Goal: Navigation & Orientation: Find specific page/section

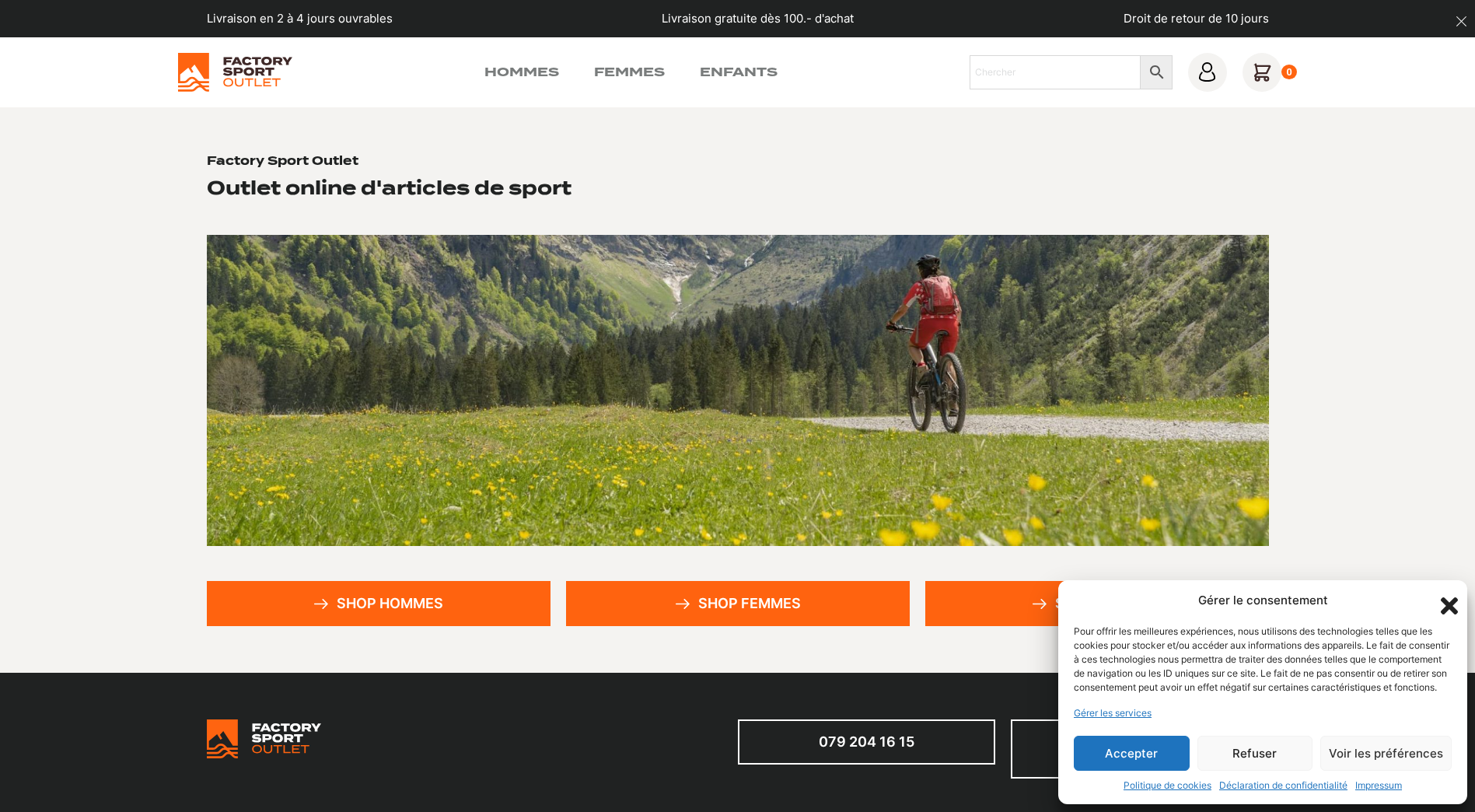
click at [1142, 757] on button "Accepter" at bounding box center [1131, 752] width 116 height 35
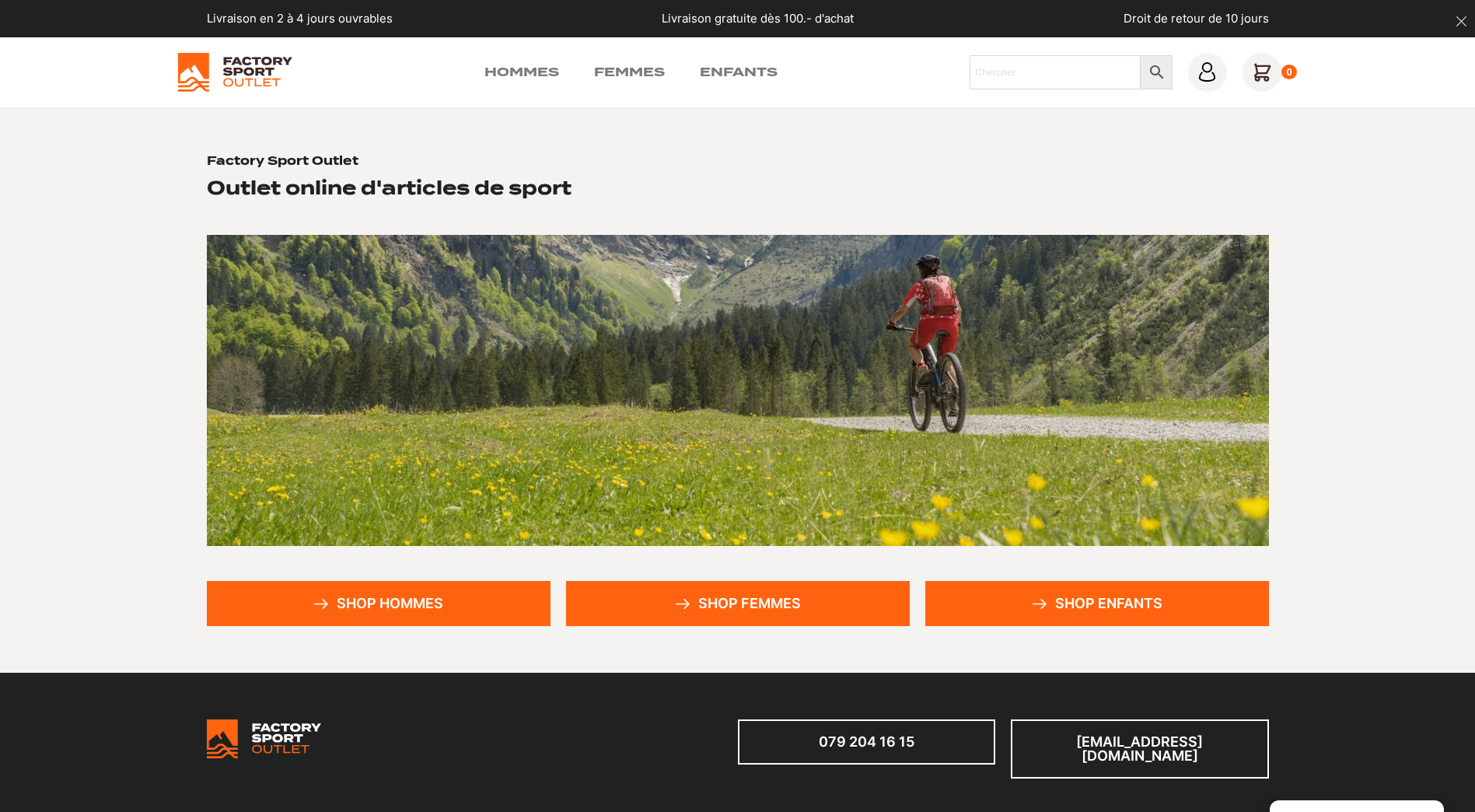
click at [1115, 600] on link "Shop enfants" at bounding box center [1097, 603] width 344 height 45
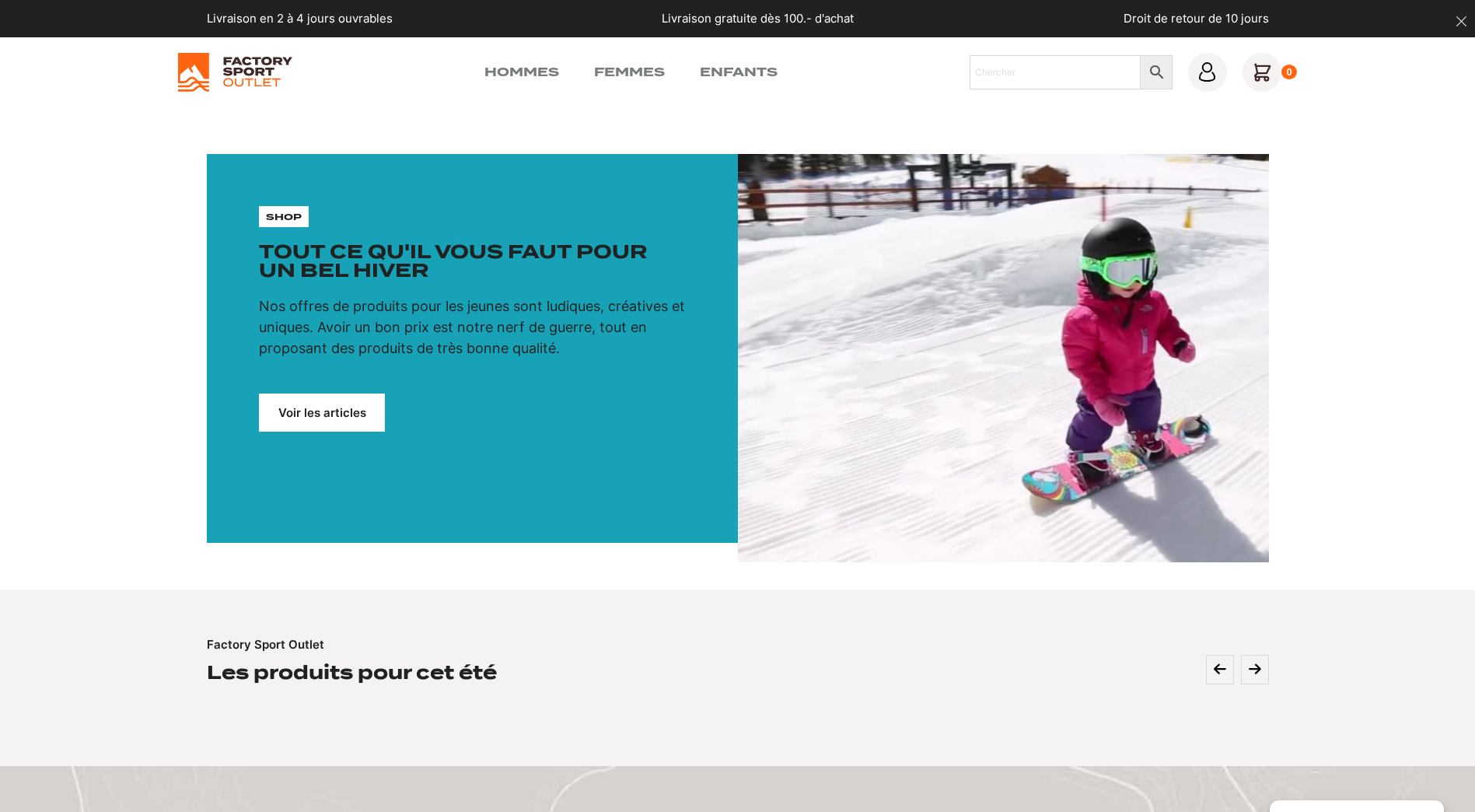
click at [304, 414] on link "Voir les articles" at bounding box center [322, 412] width 126 height 38
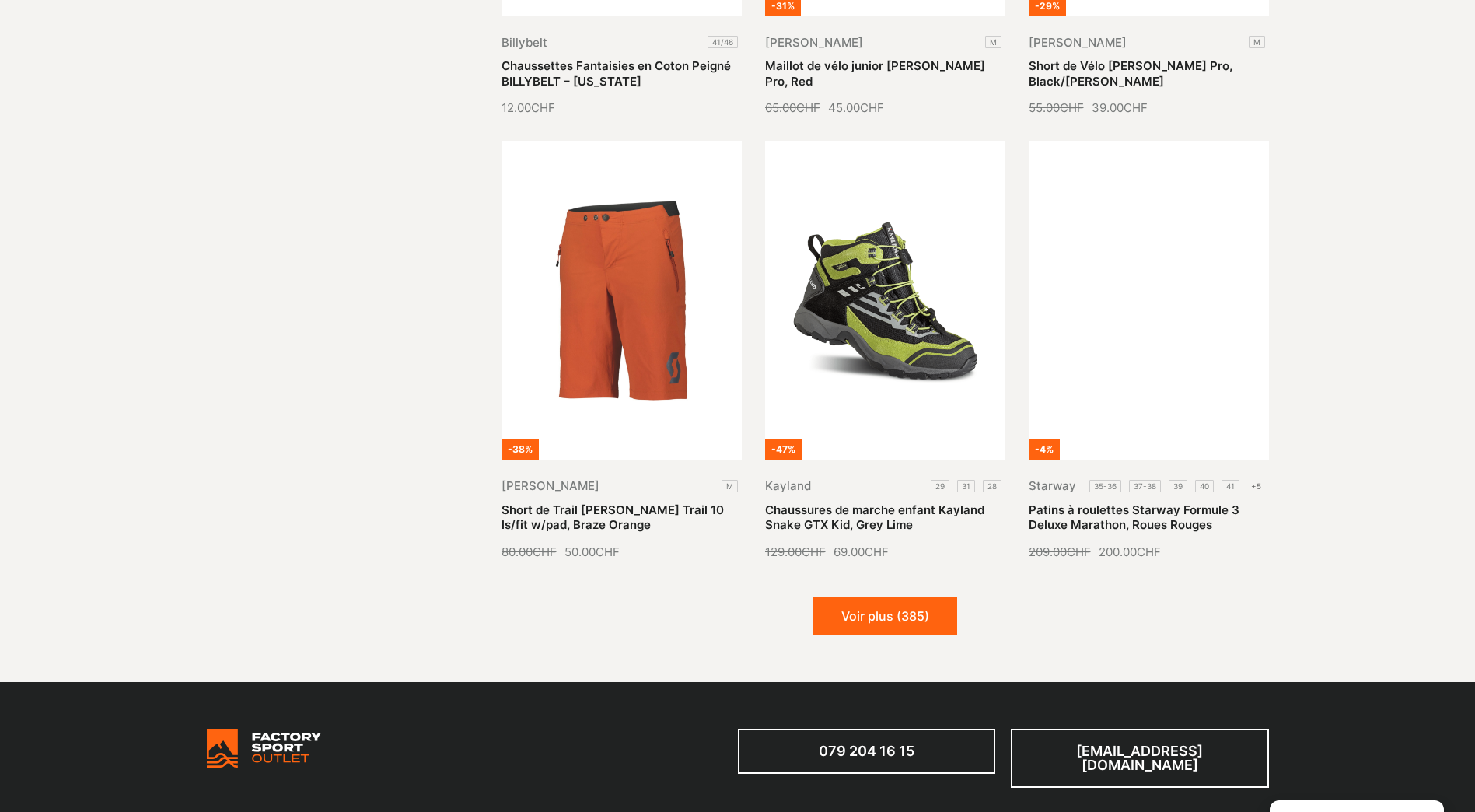
scroll to position [1710, 0]
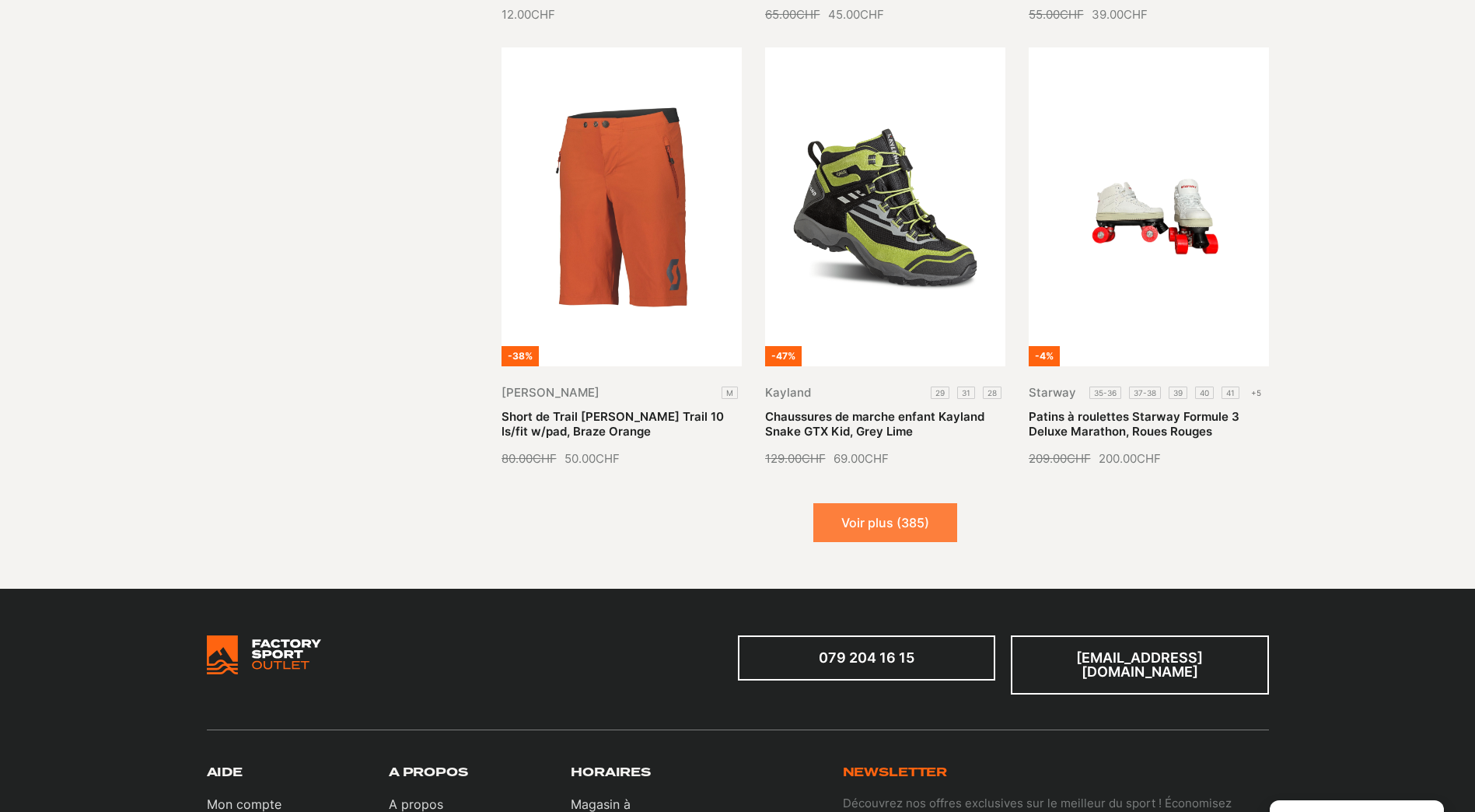
click at [900, 521] on button "Voir plus (385)" at bounding box center [885, 522] width 144 height 39
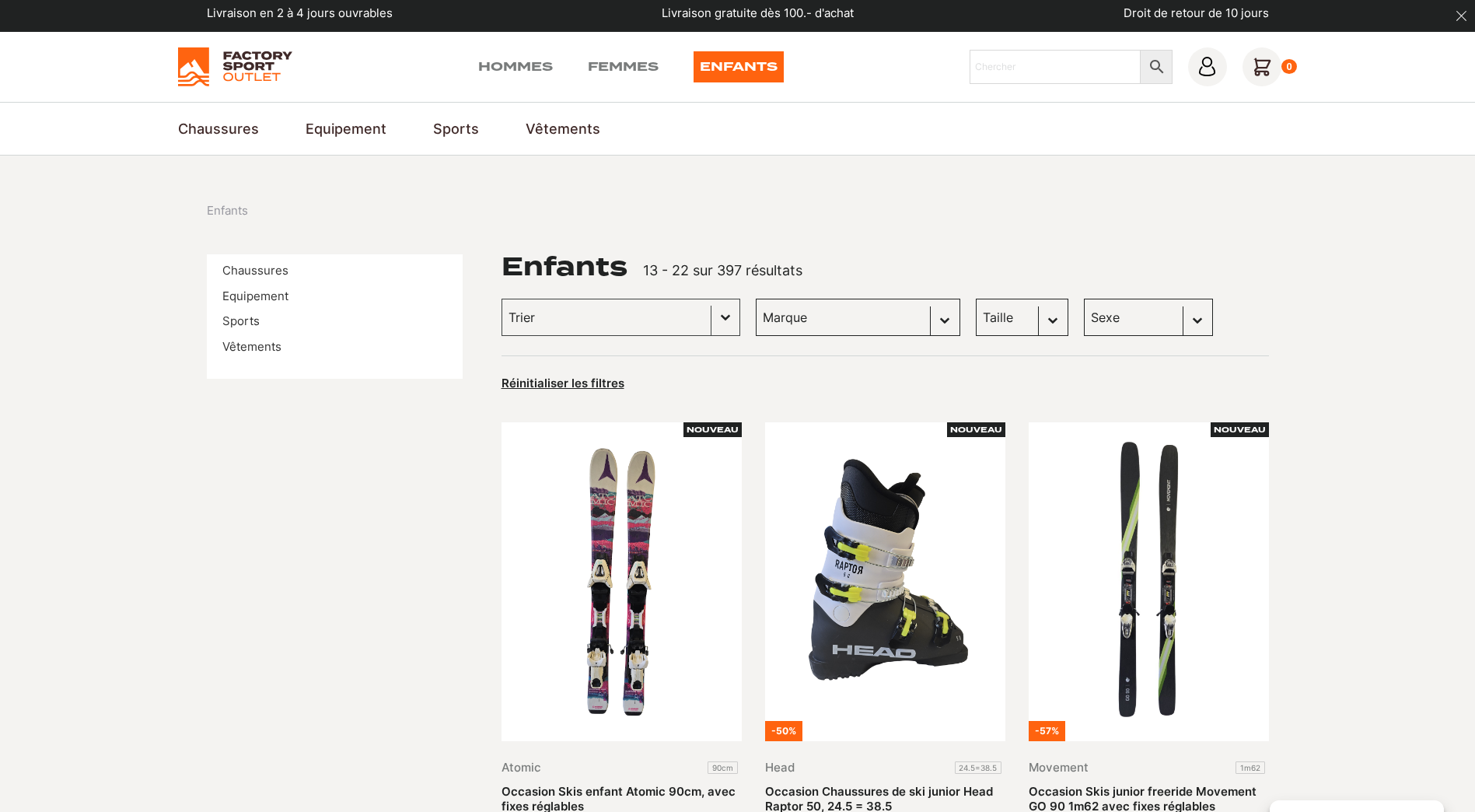
scroll to position [0, 0]
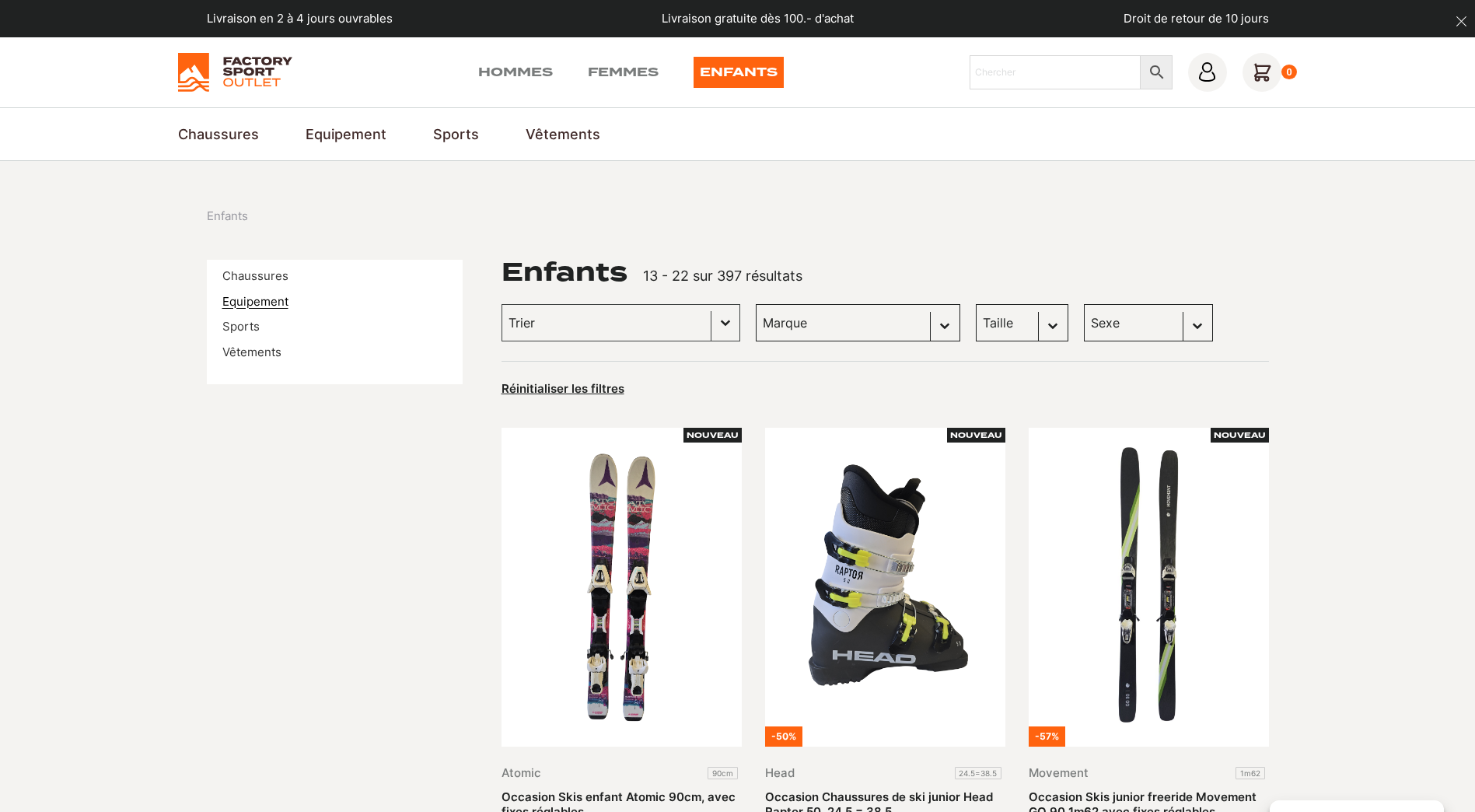
click at [249, 306] on link "Equipement" at bounding box center [255, 301] width 66 height 15
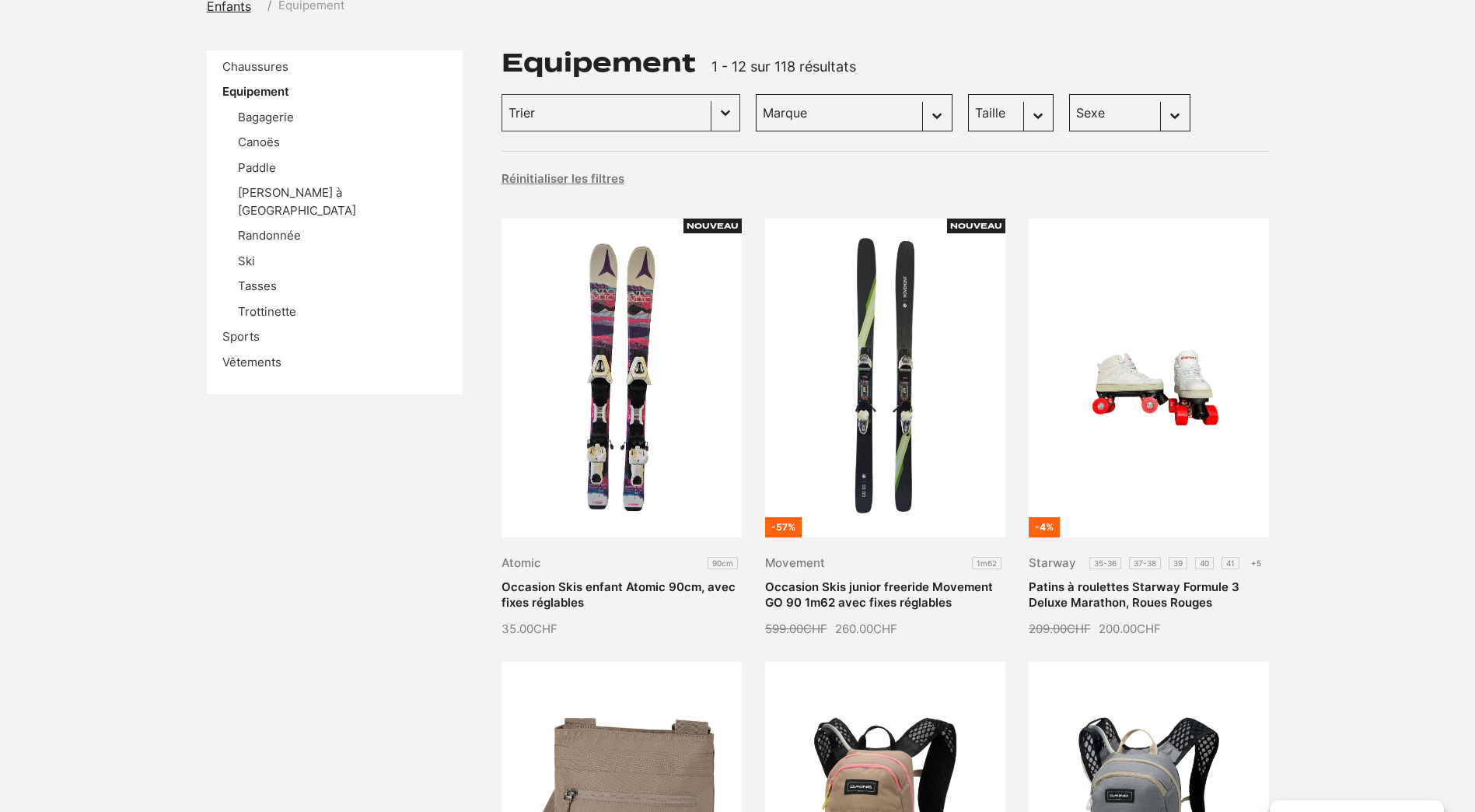
scroll to position [233, 0]
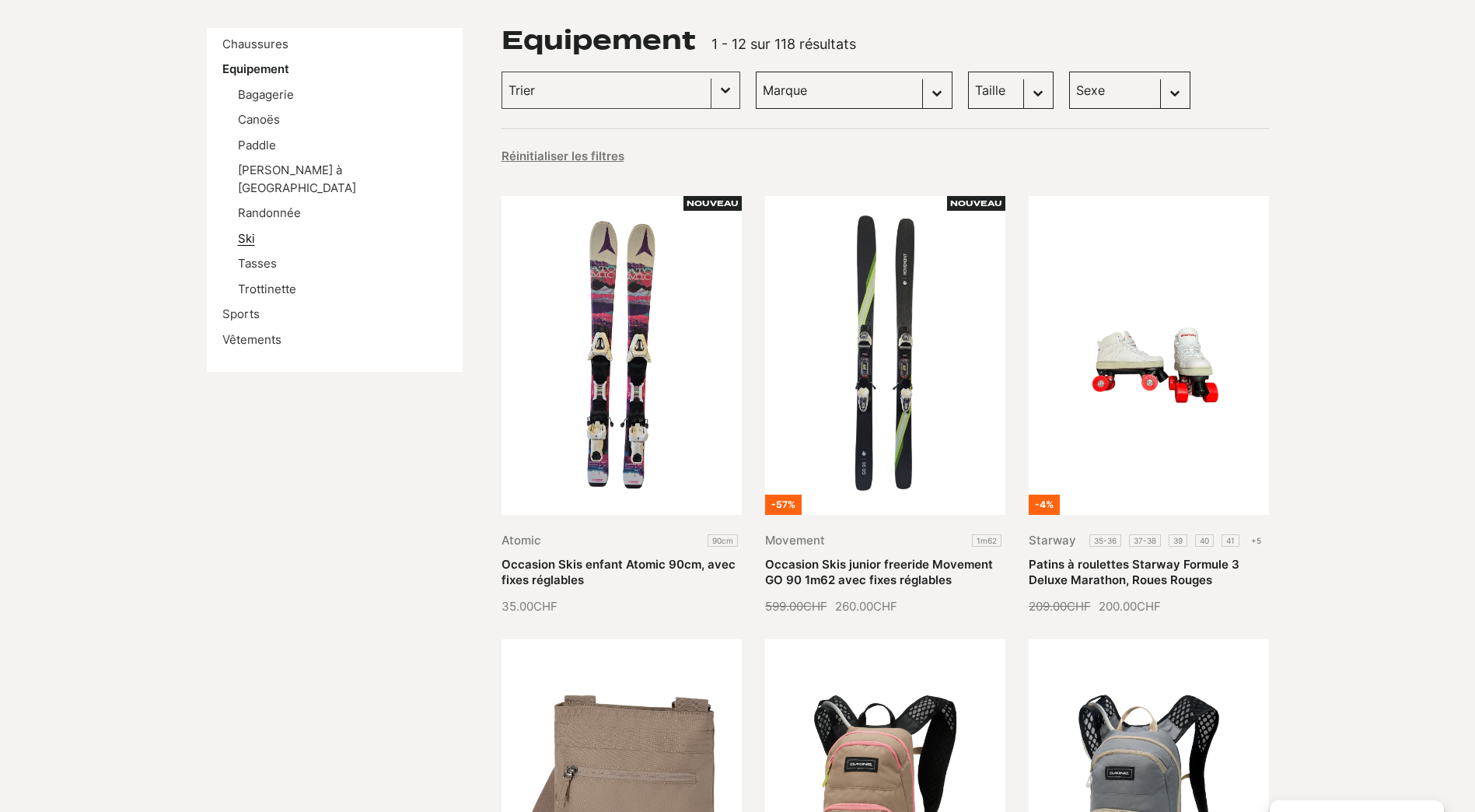
click at [249, 231] on link "Ski" at bounding box center [247, 238] width 17 height 15
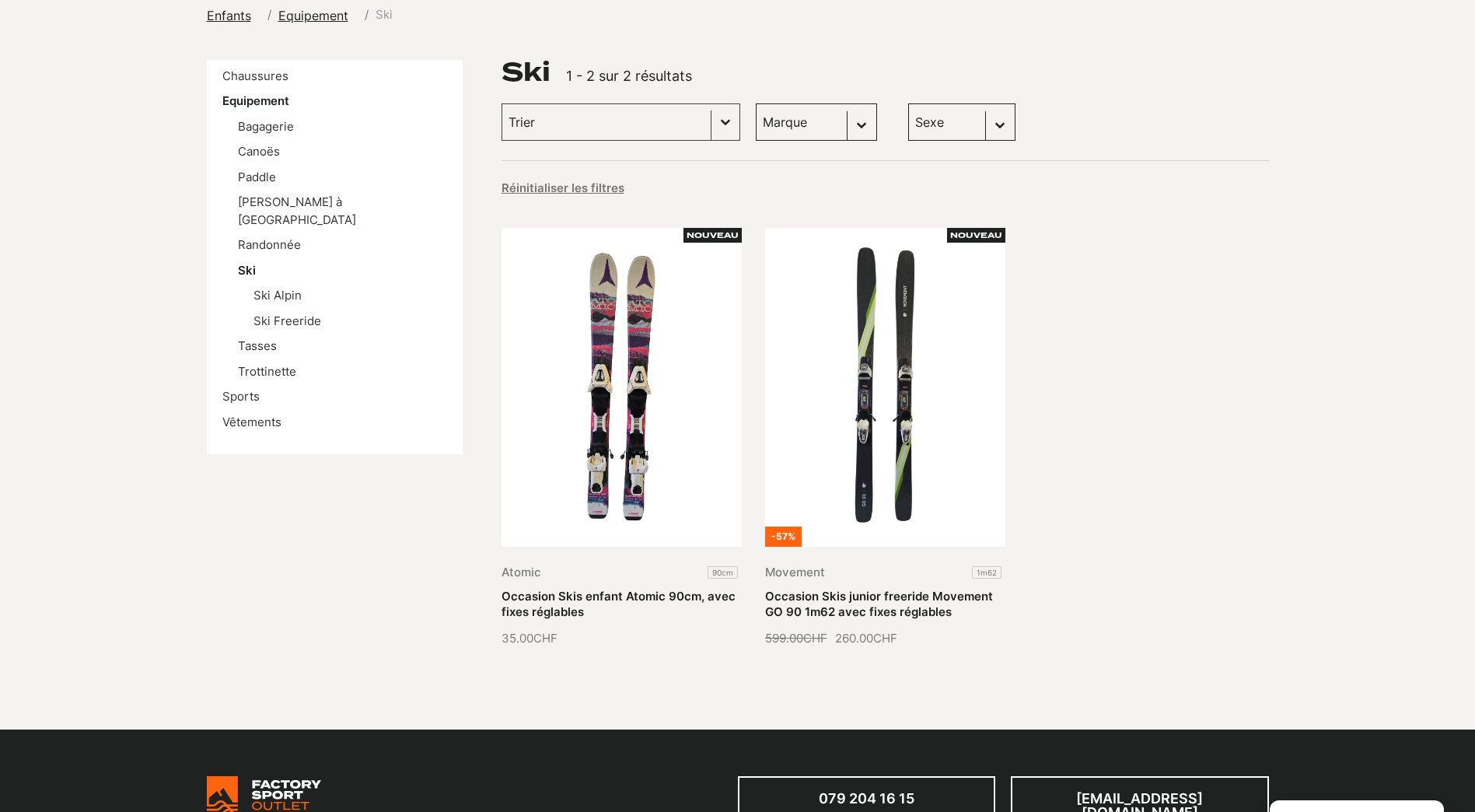
scroll to position [233, 0]
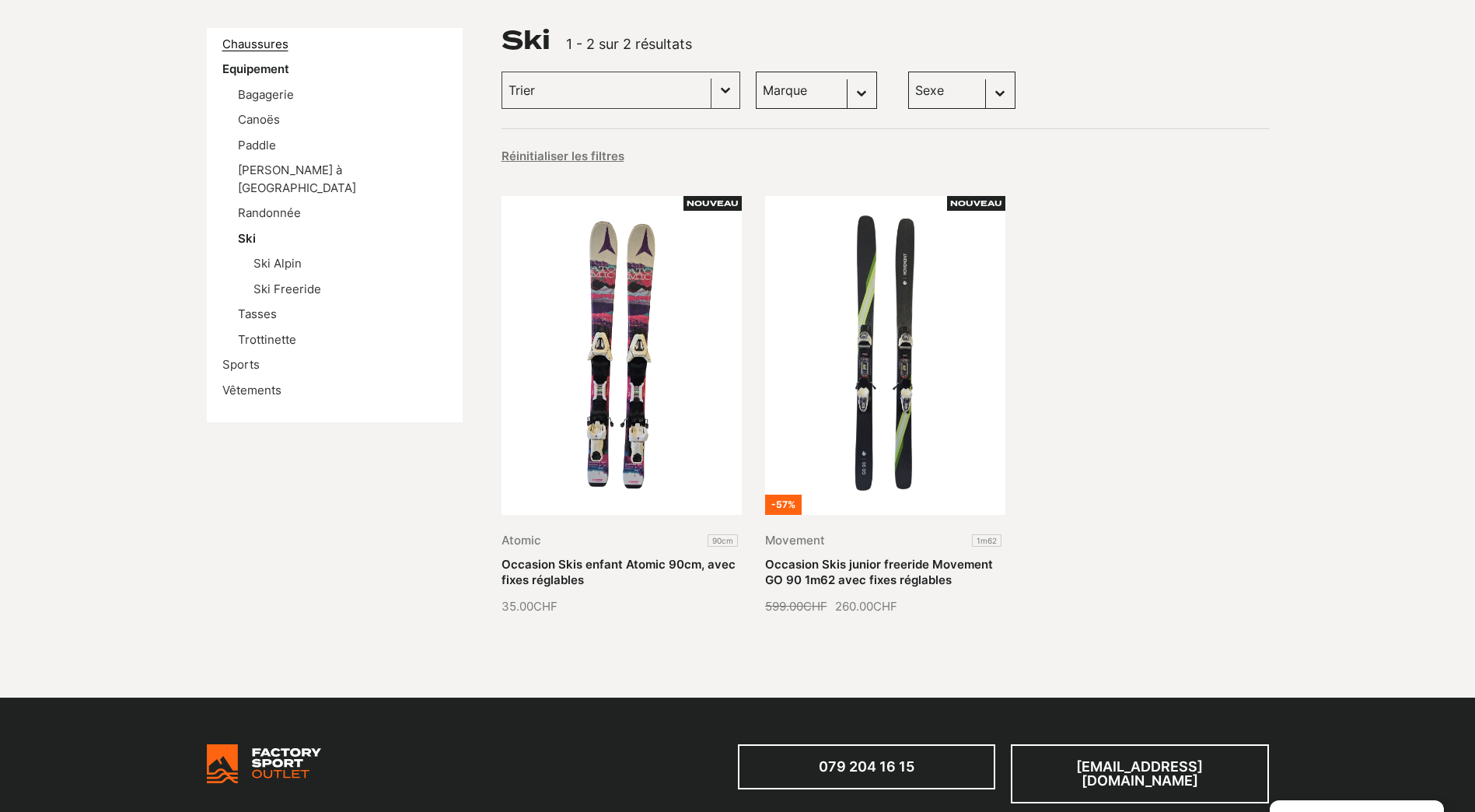
click at [253, 44] on link "Chaussures" at bounding box center [255, 43] width 66 height 15
